Goal: Check status: Check status

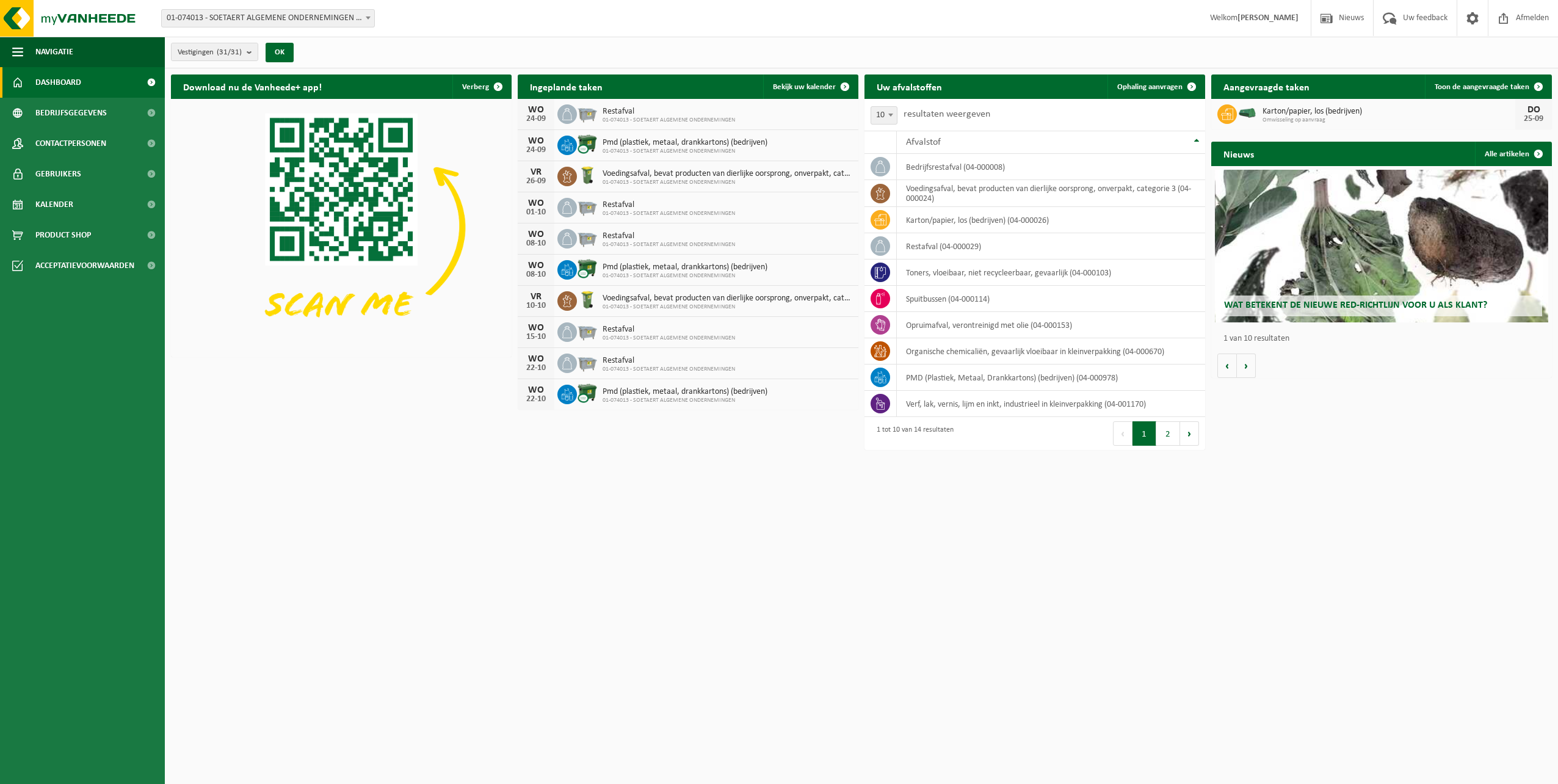
click at [79, 79] on span "Dashboard" at bounding box center [58, 82] width 45 height 31
click at [782, 88] on span "Bekijk uw kalender" at bounding box center [804, 87] width 63 height 8
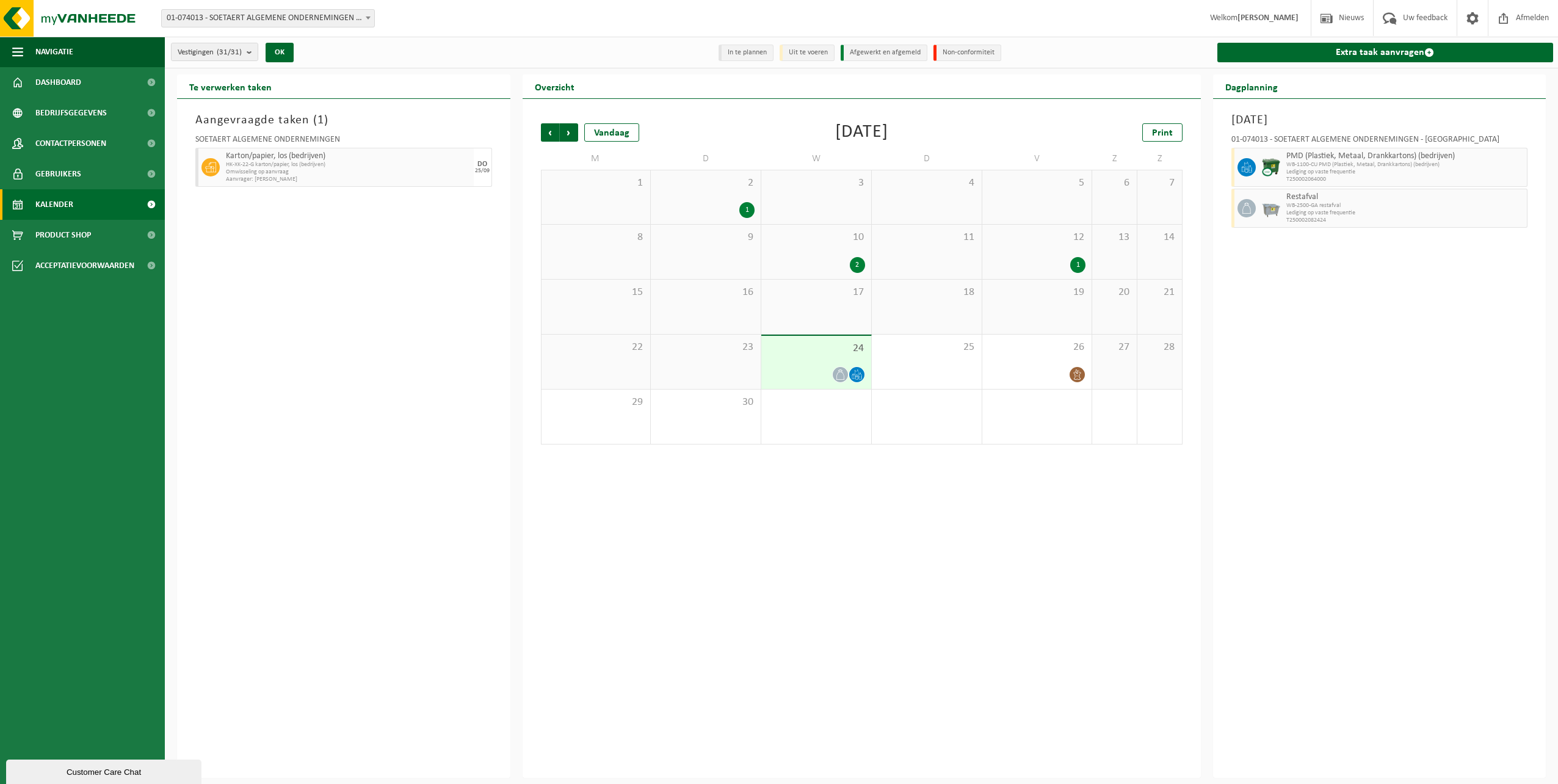
click at [835, 304] on div "17" at bounding box center [816, 306] width 110 height 54
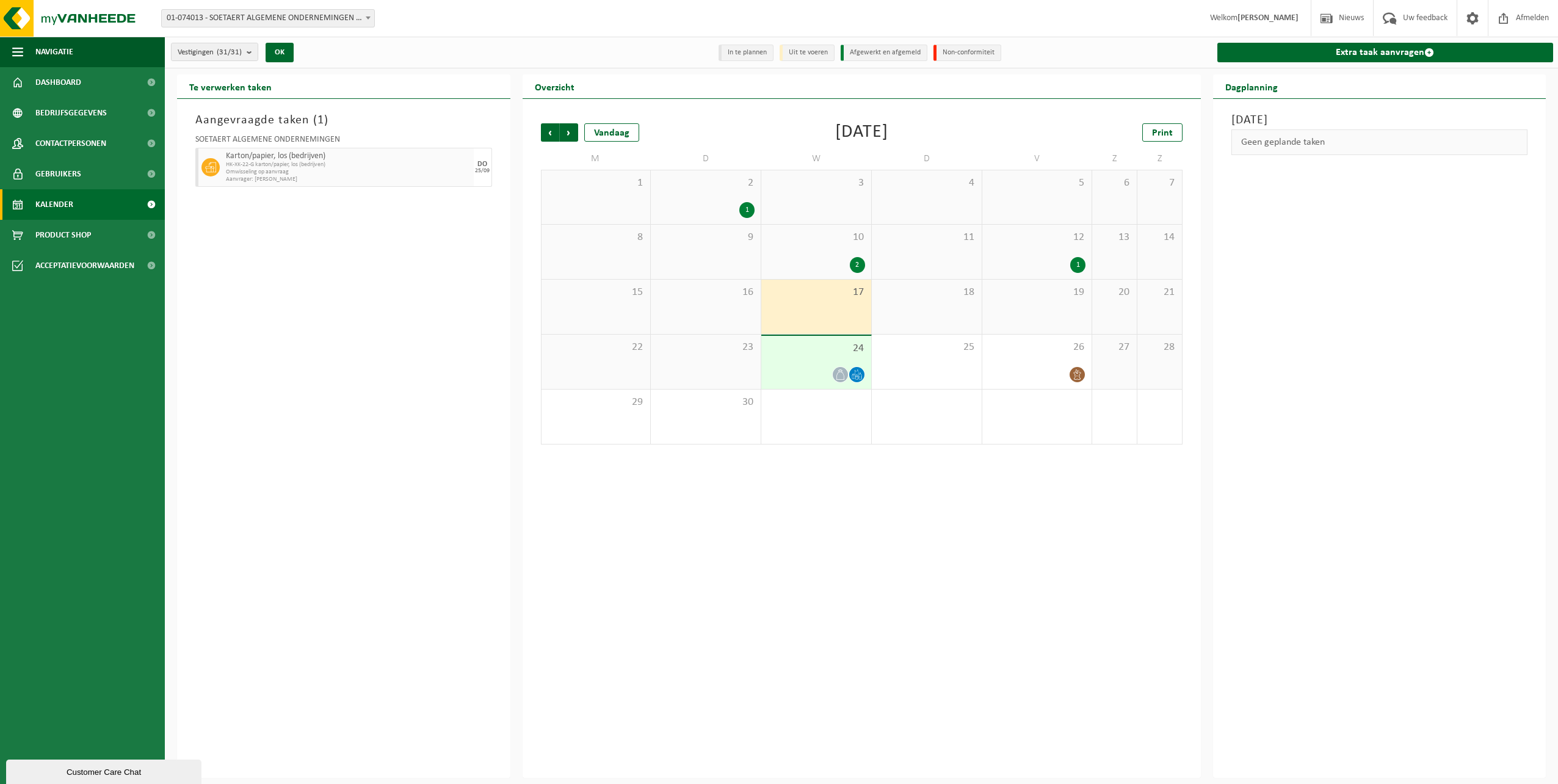
click at [1061, 244] on div "12 1" at bounding box center [1037, 251] width 110 height 54
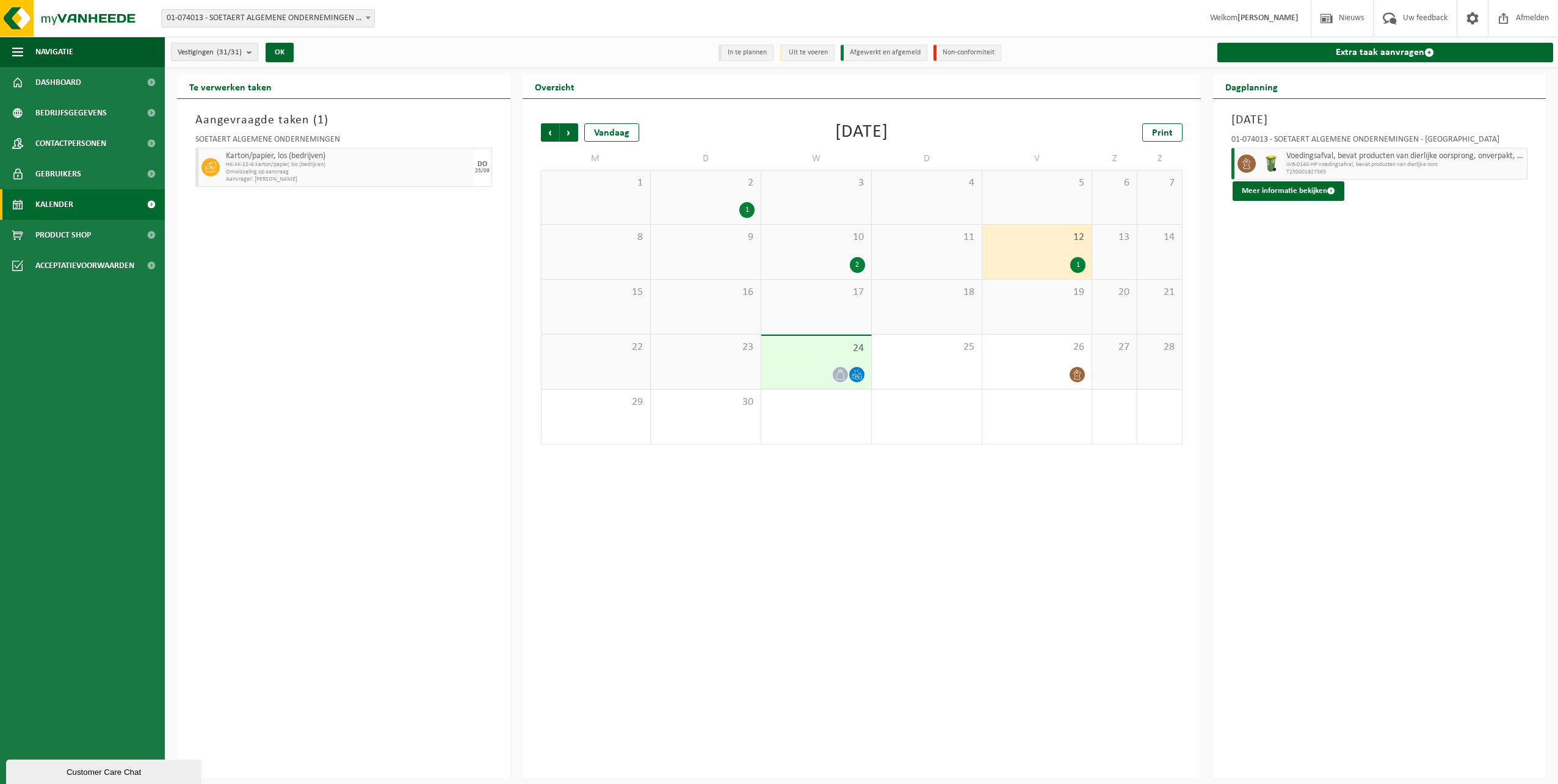
click at [791, 248] on div "10 2" at bounding box center [816, 251] width 110 height 54
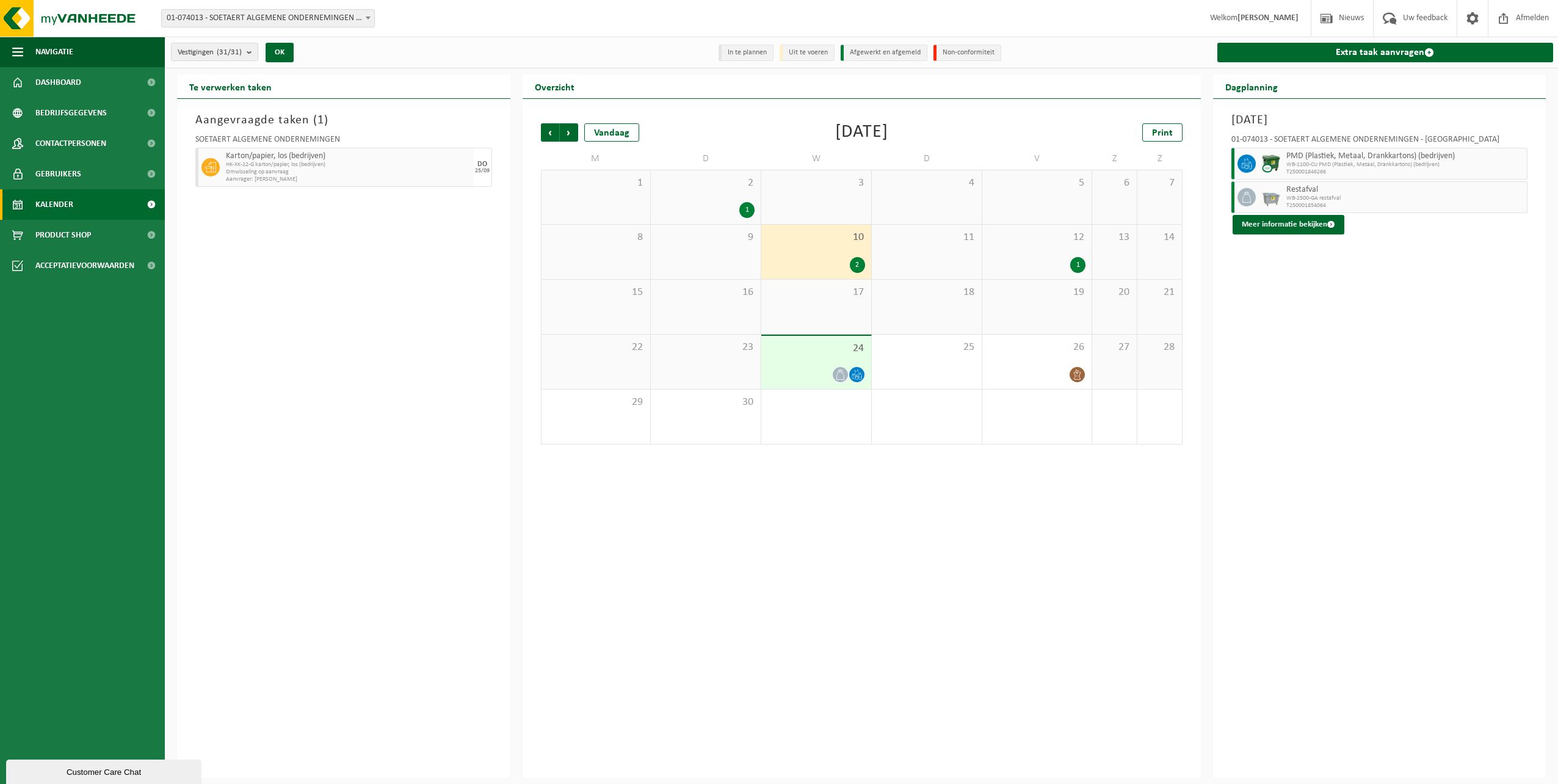
click at [833, 347] on span "24" at bounding box center [816, 348] width 98 height 13
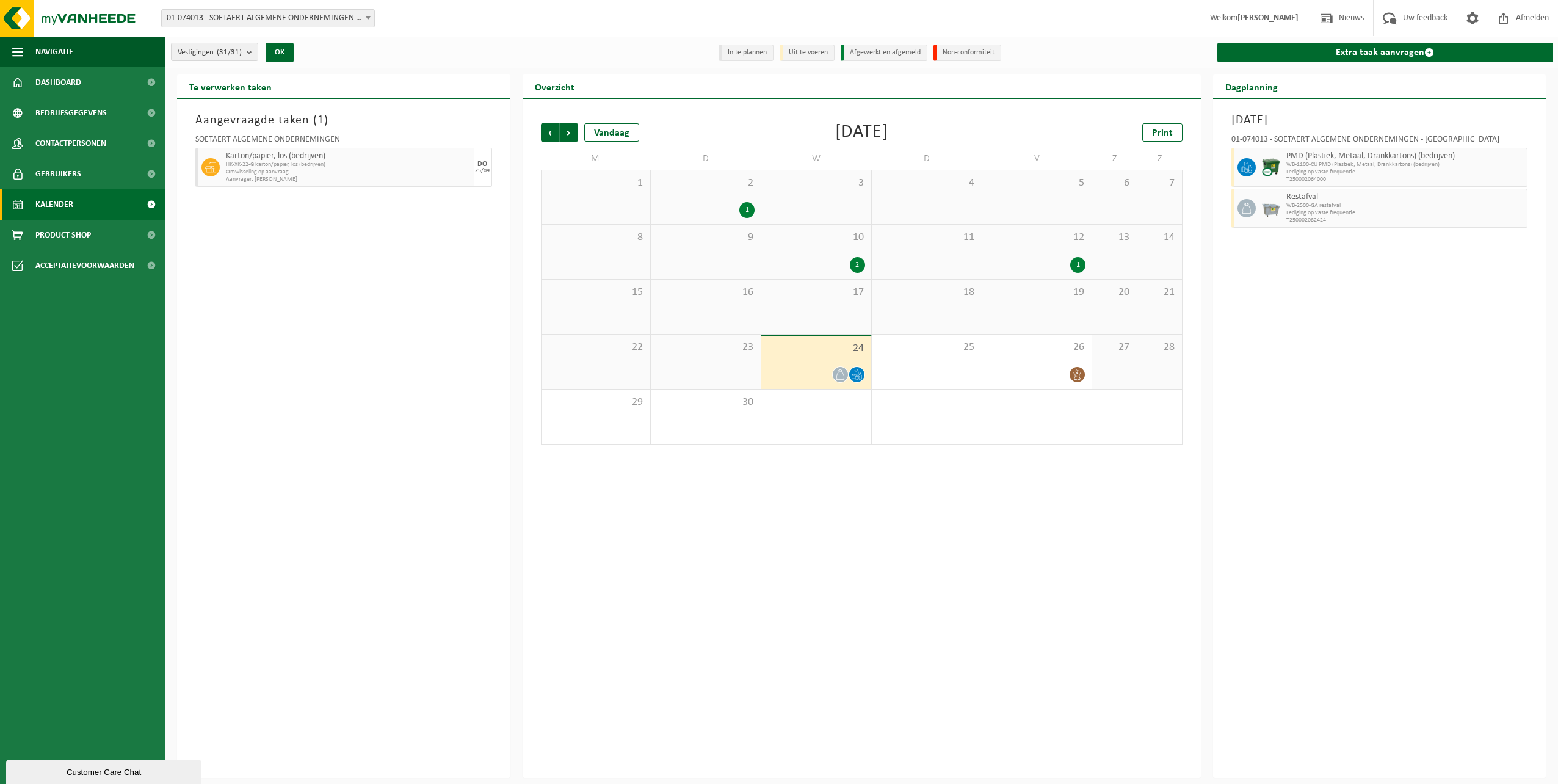
click at [811, 263] on div "2" at bounding box center [816, 265] width 98 height 16
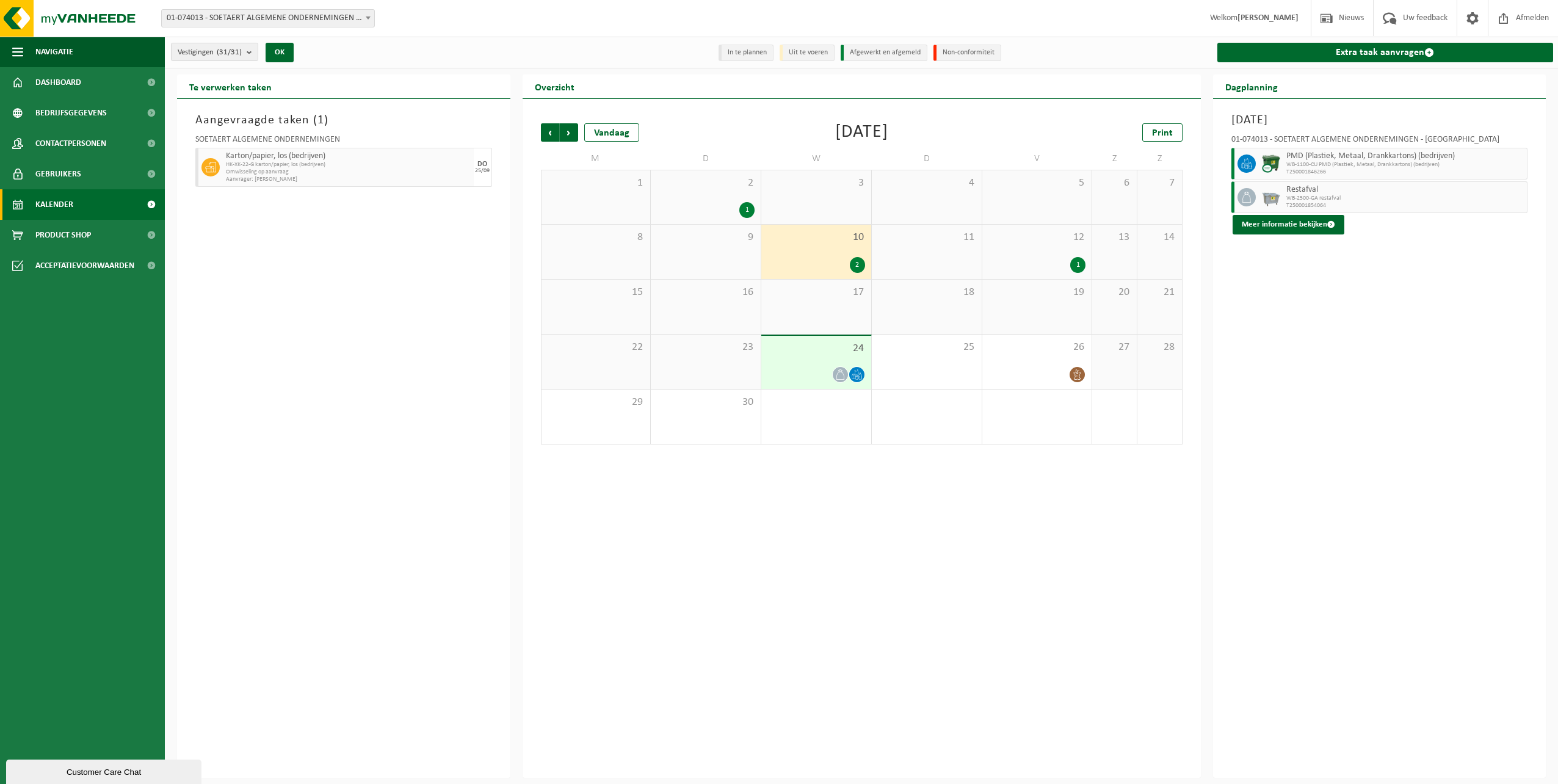
click at [816, 343] on span "24" at bounding box center [816, 348] width 98 height 13
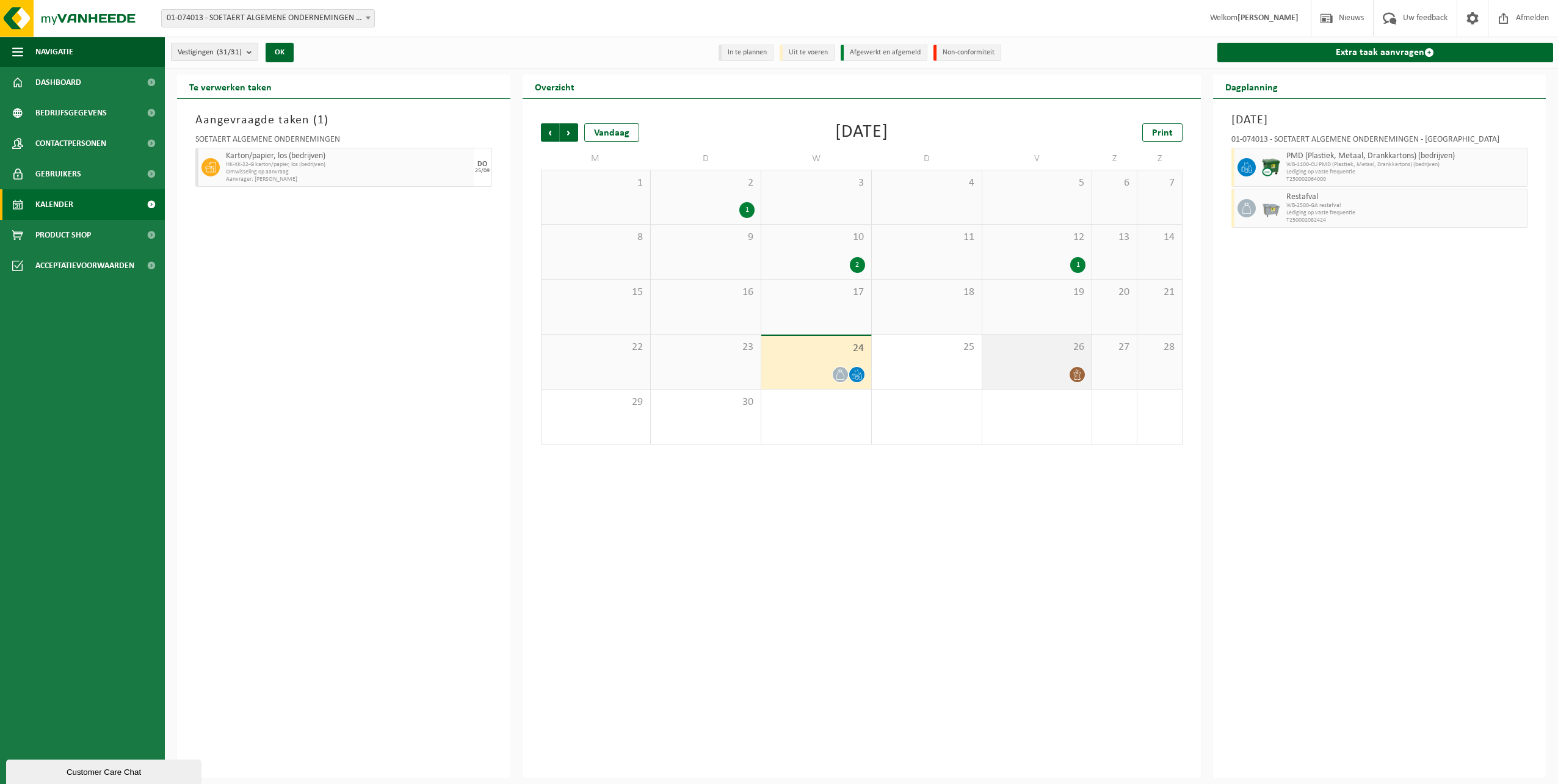
click at [1027, 367] on div at bounding box center [1037, 374] width 98 height 16
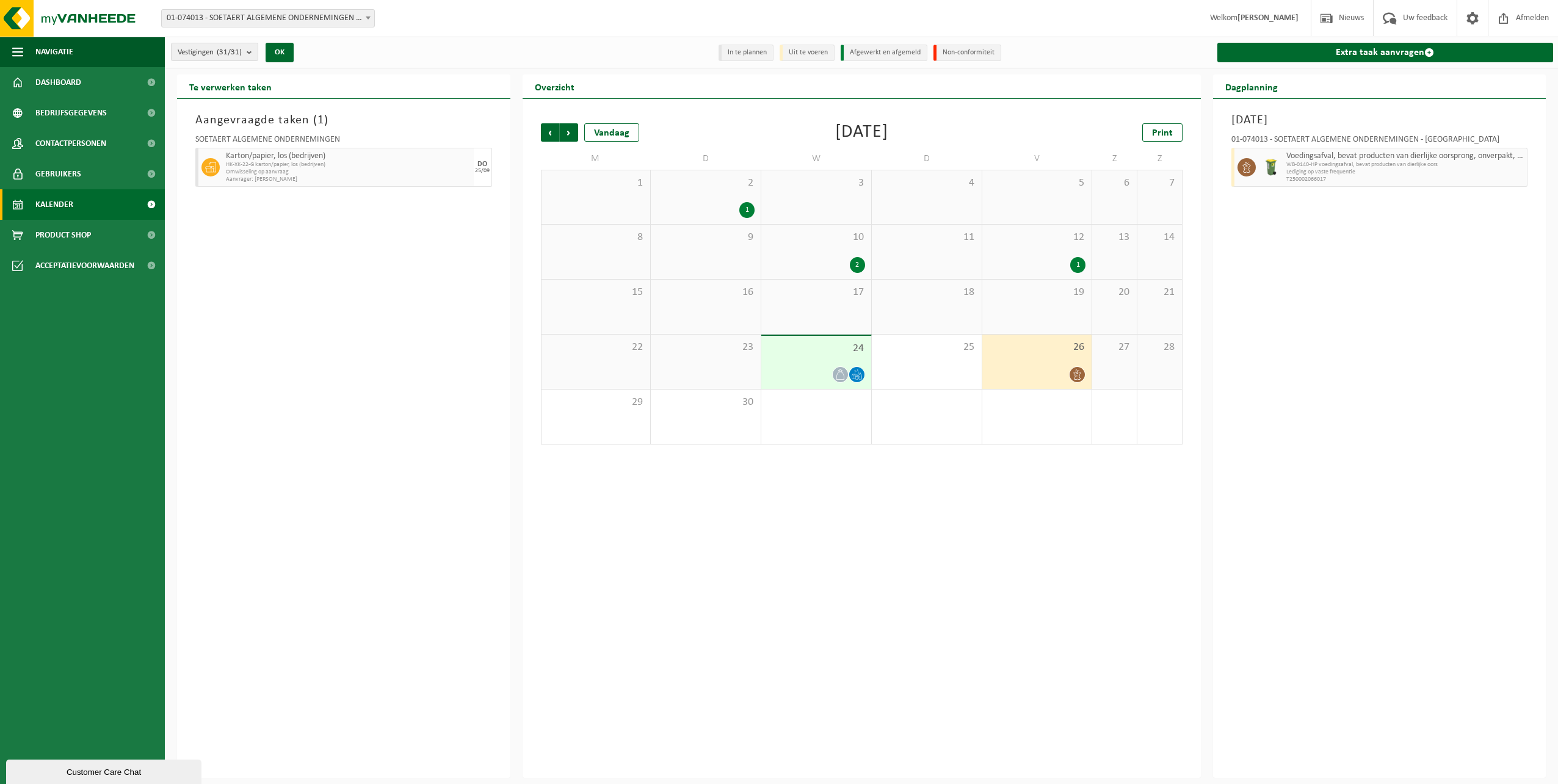
click at [1039, 252] on div "12 1" at bounding box center [1037, 251] width 110 height 54
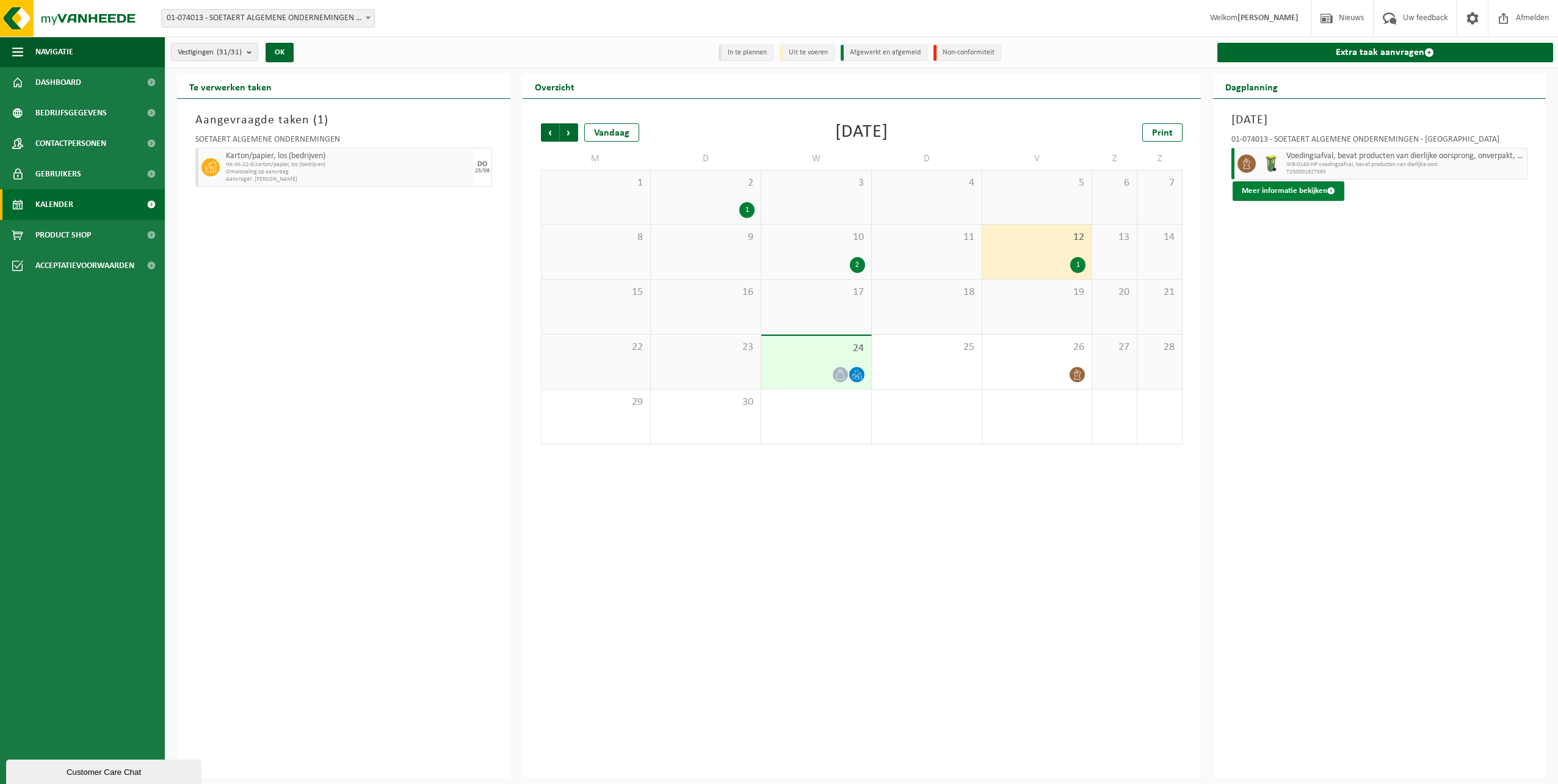
click at [1285, 192] on button "Meer informatie bekijken" at bounding box center [1288, 190] width 112 height 20
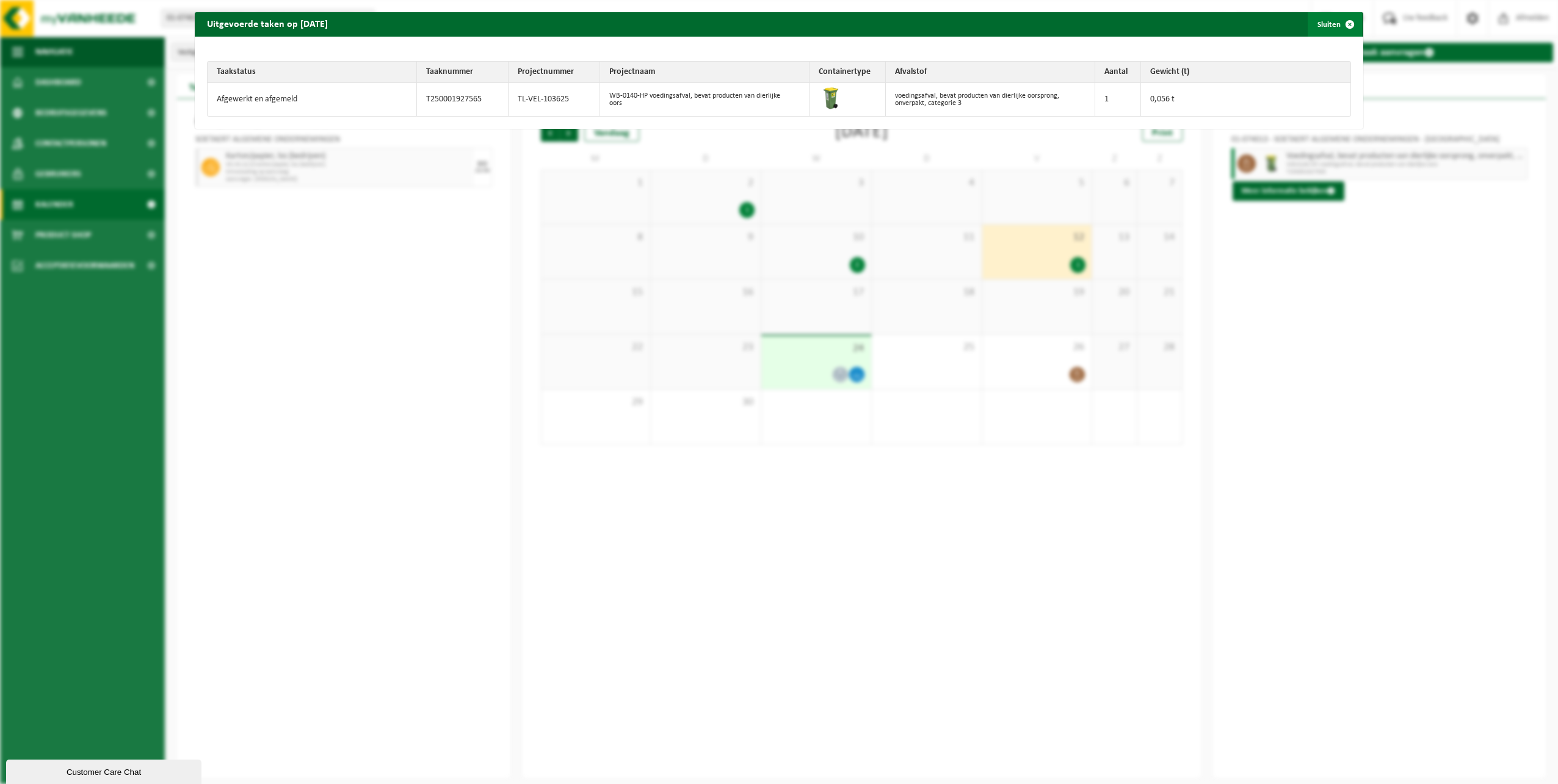
click at [1320, 26] on button "Sluiten" at bounding box center [1334, 24] width 54 height 24
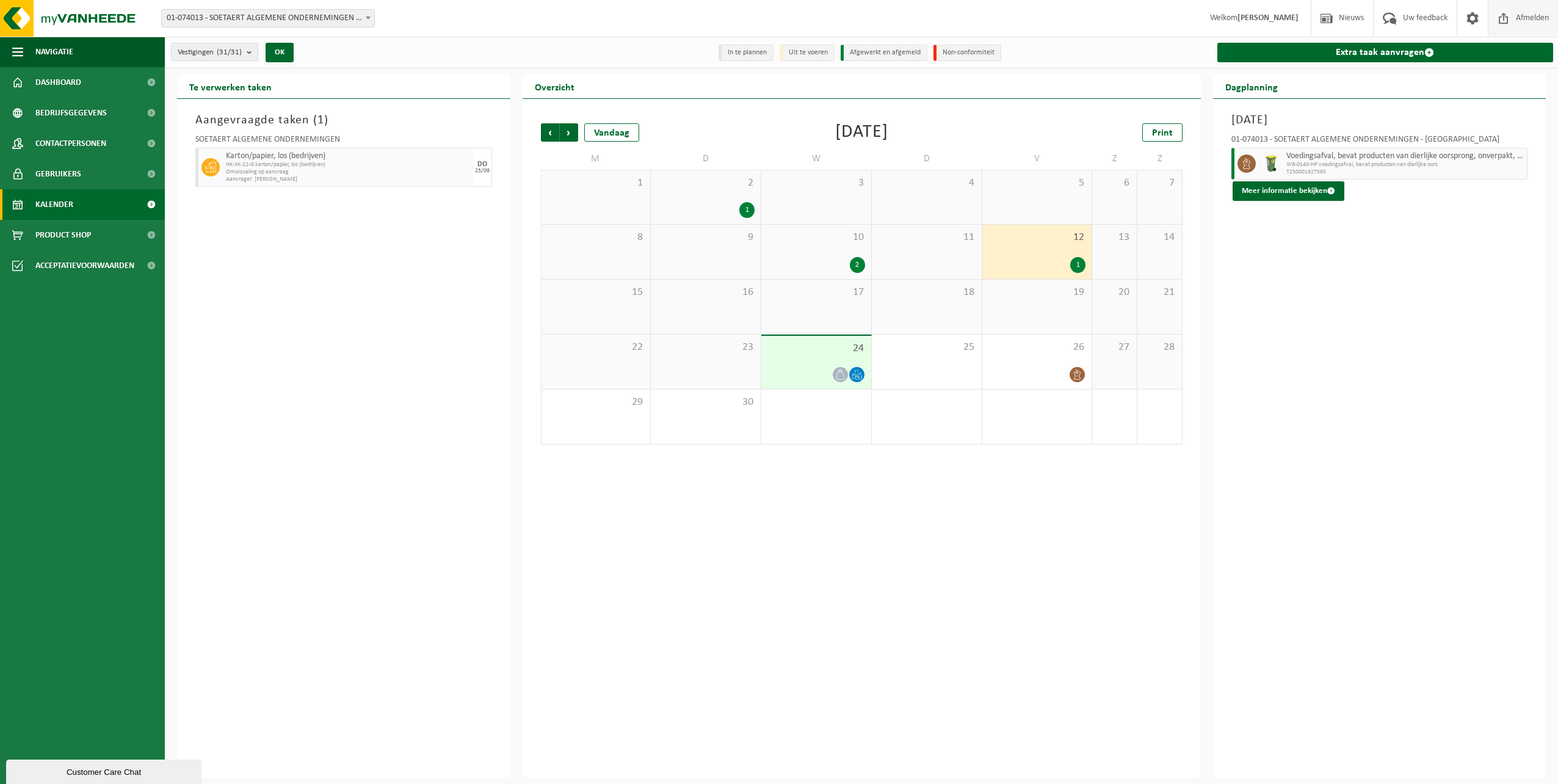
click at [1514, 14] on span "Afmelden" at bounding box center [1532, 18] width 39 height 36
